Goal: Check status: Check status

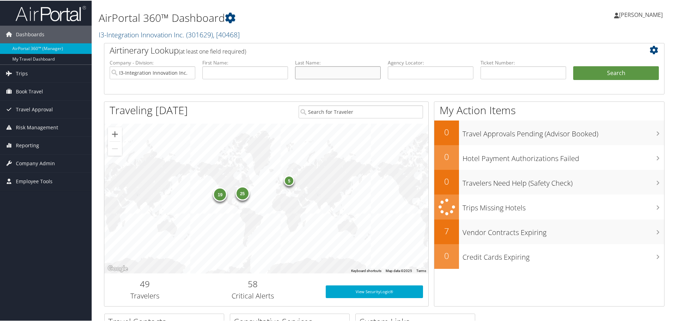
click at [324, 67] on input "text" at bounding box center [338, 72] width 86 height 13
type input "[PERSON_NAME]"
click at [573, 66] on button "Search" at bounding box center [616, 73] width 86 height 14
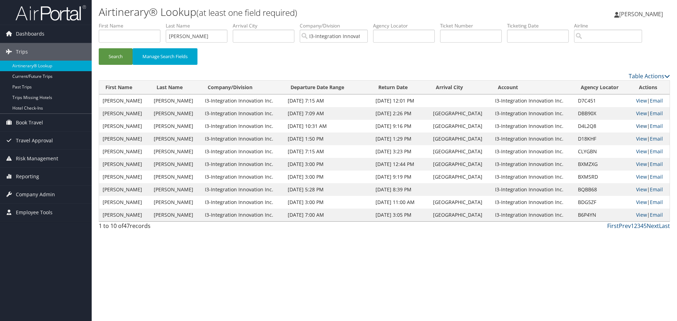
click at [636, 126] on link "View" at bounding box center [641, 126] width 11 height 7
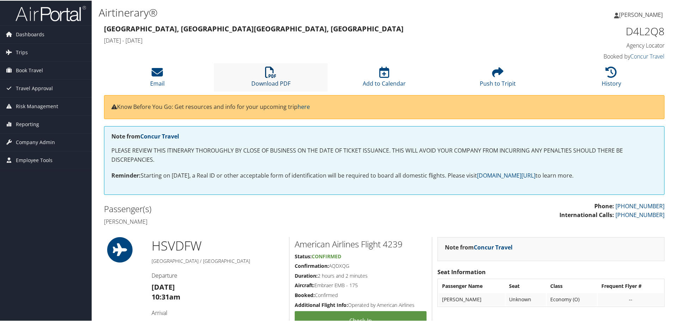
click at [274, 71] on icon at bounding box center [270, 71] width 11 height 11
